Goal: Task Accomplishment & Management: Manage account settings

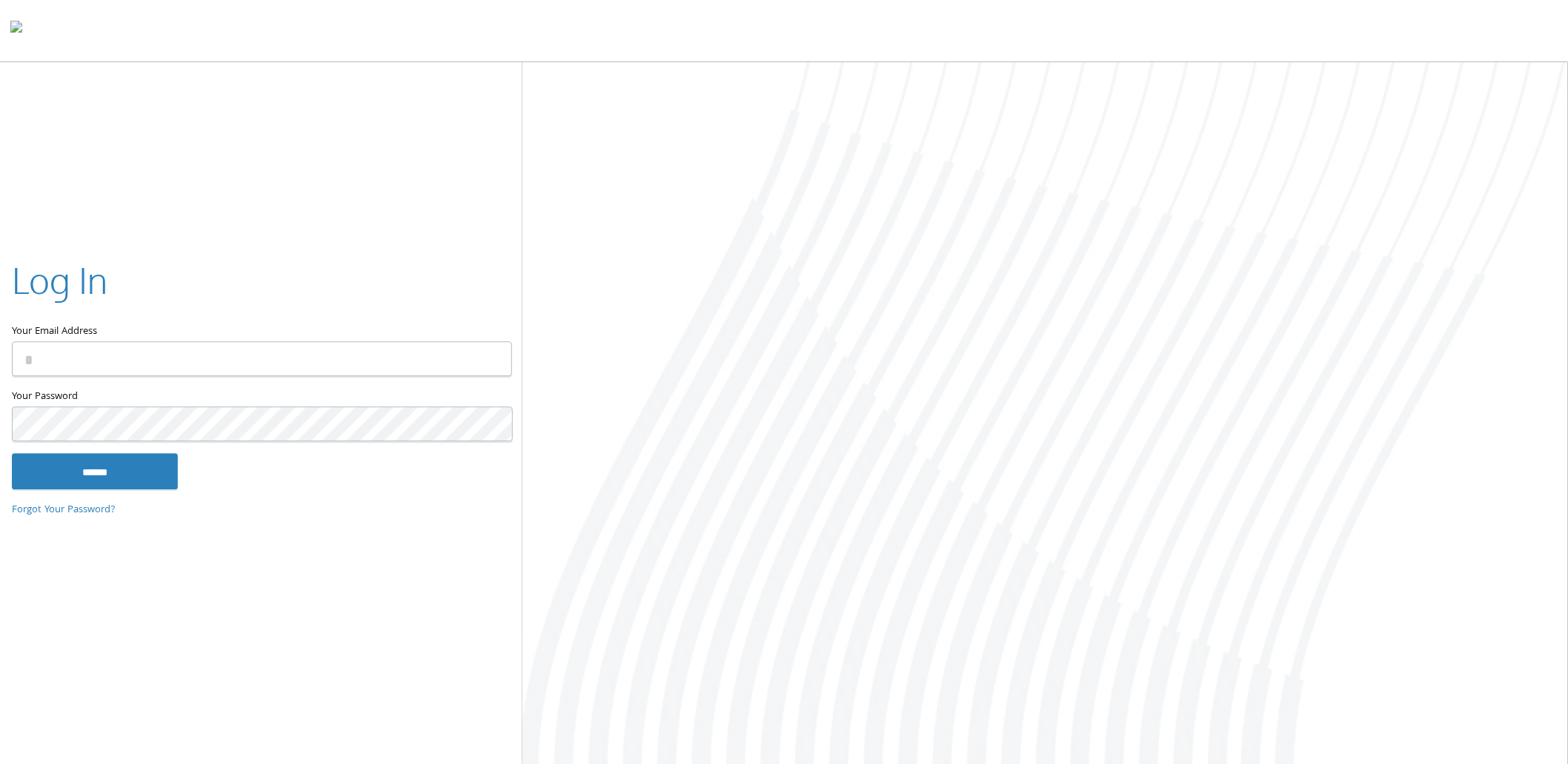
type input "**********"
click at [164, 476] on input "******" at bounding box center [95, 472] width 166 height 35
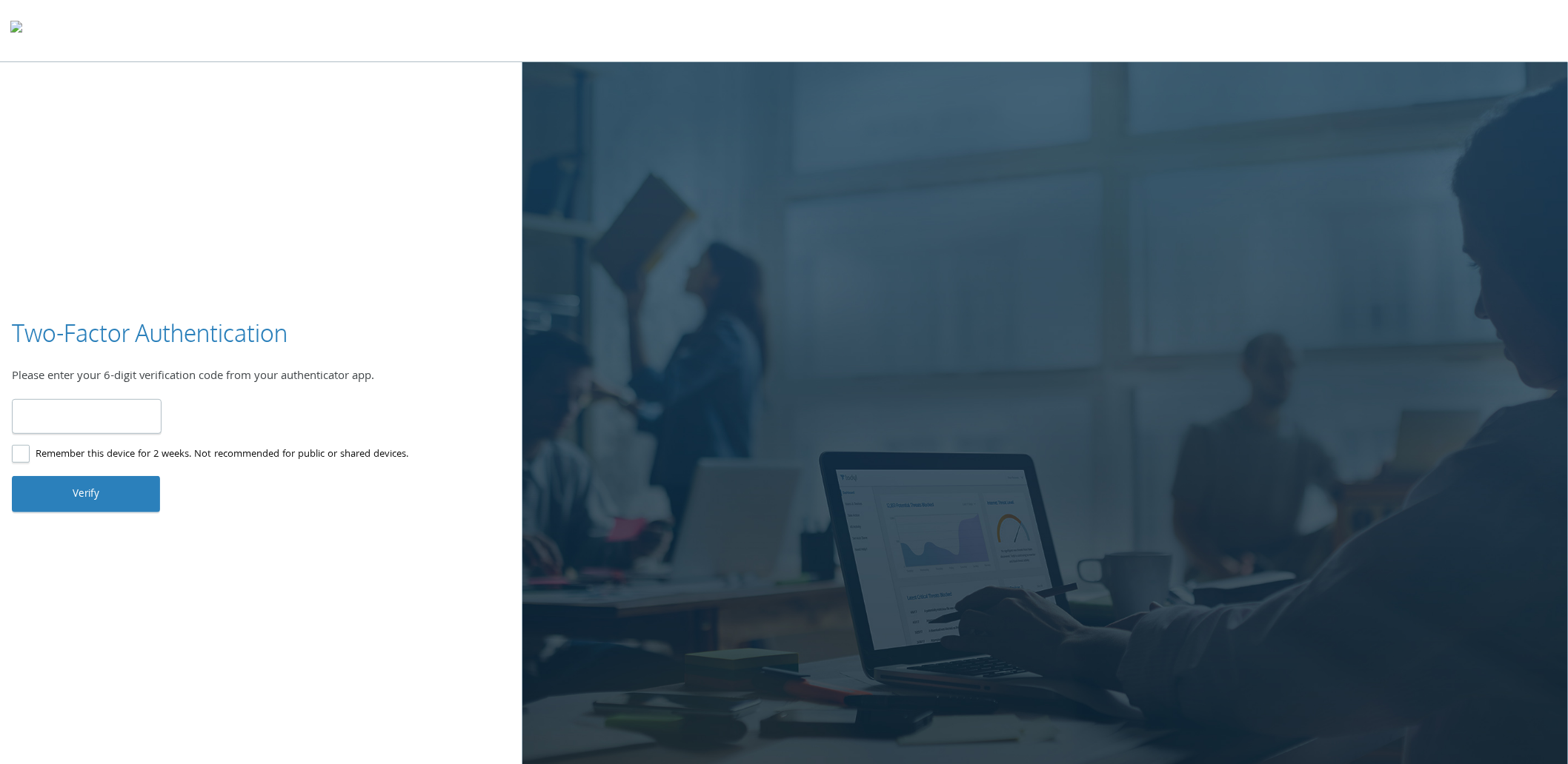
click at [115, 409] on input "number" at bounding box center [86, 417] width 150 height 35
type input "******"
